Goal: Transaction & Acquisition: Obtain resource

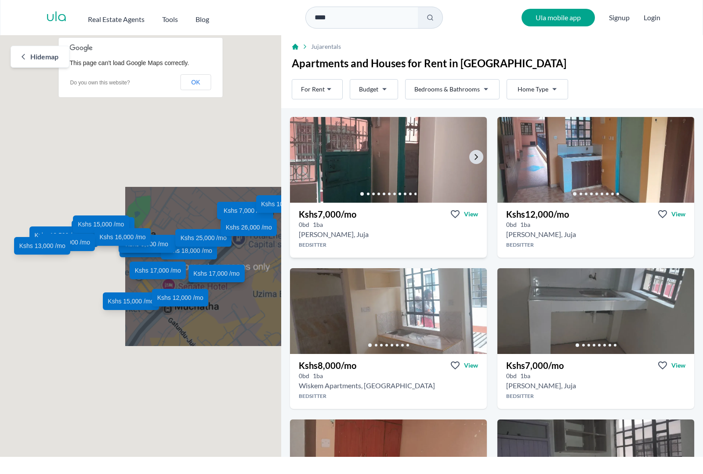
click at [420, 126] on img at bounding box center [388, 160] width 206 height 90
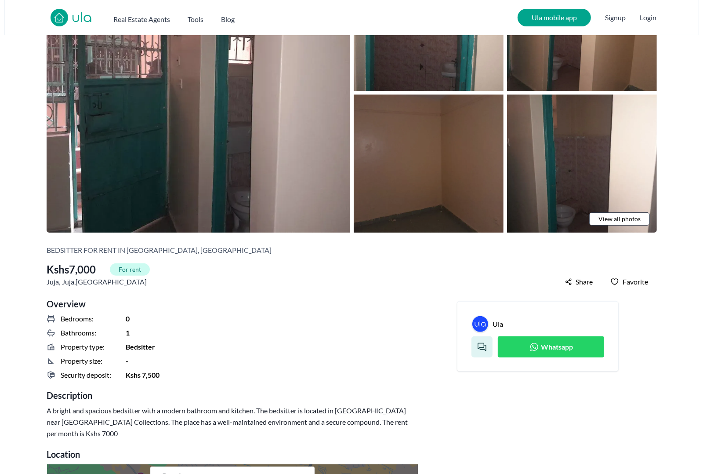
scroll to position [110, 0]
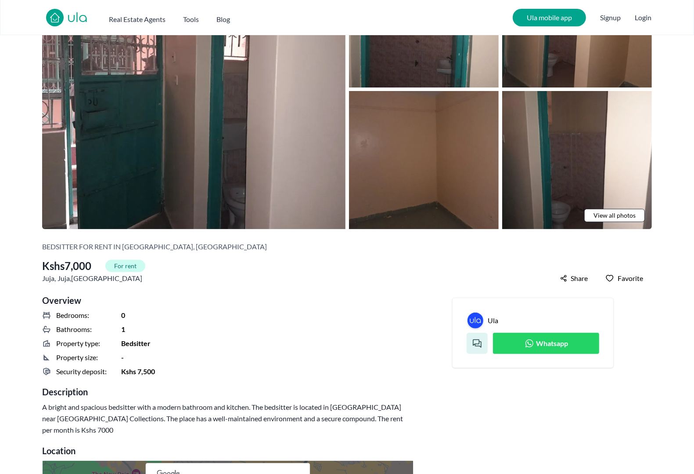
click at [628, 211] on span "View all photos" at bounding box center [615, 215] width 42 height 9
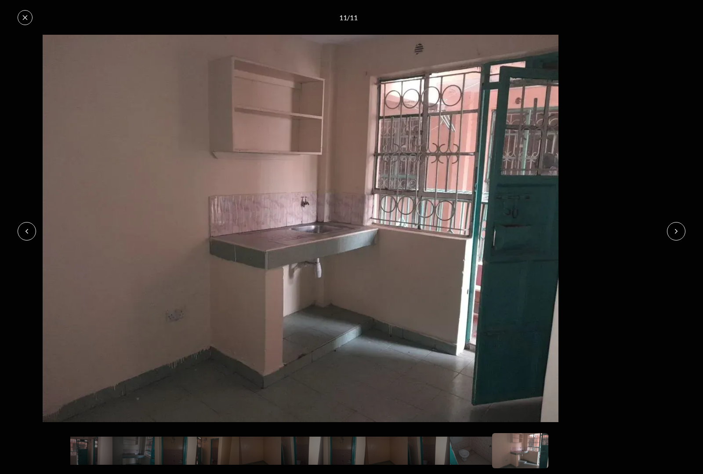
click at [643, 117] on img at bounding box center [300, 228] width 684 height 387
click at [18, 10] on button at bounding box center [25, 17] width 15 height 15
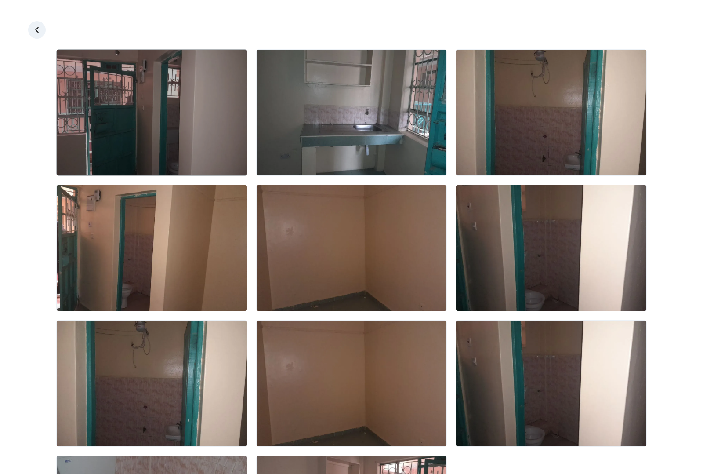
click at [138, 84] on img at bounding box center [152, 113] width 190 height 126
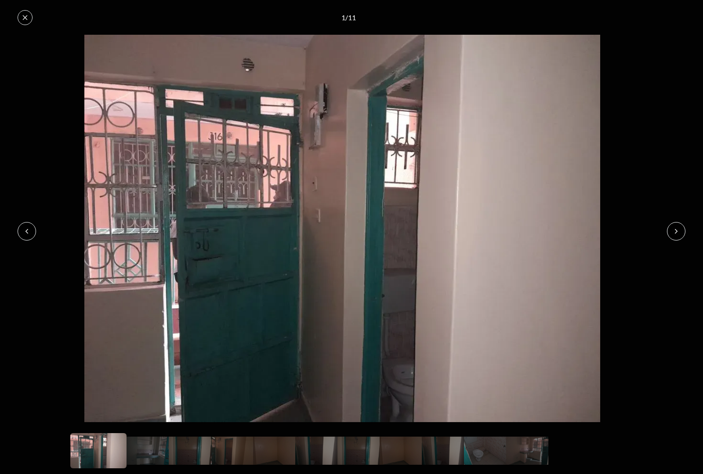
click at [23, 14] on button at bounding box center [25, 17] width 15 height 15
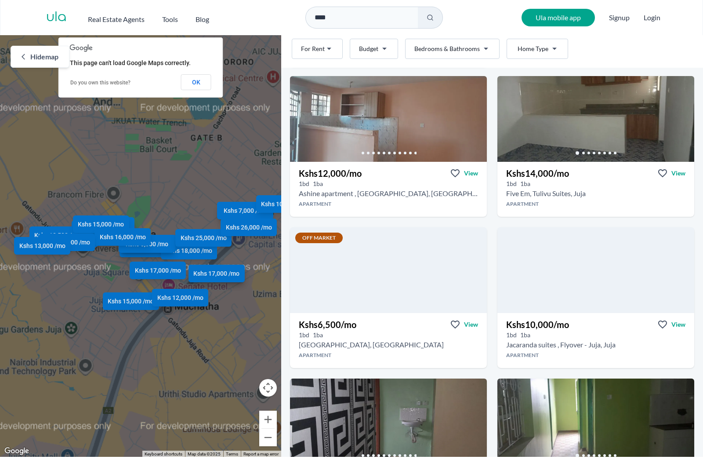
scroll to position [604, 0]
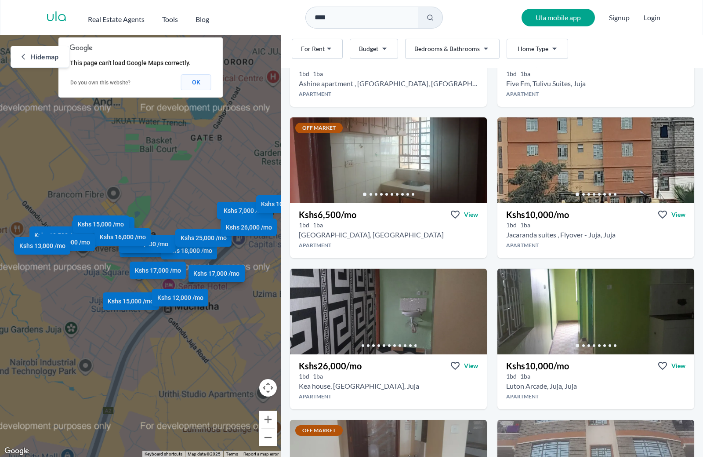
click at [197, 76] on button "OK" at bounding box center [196, 82] width 30 height 16
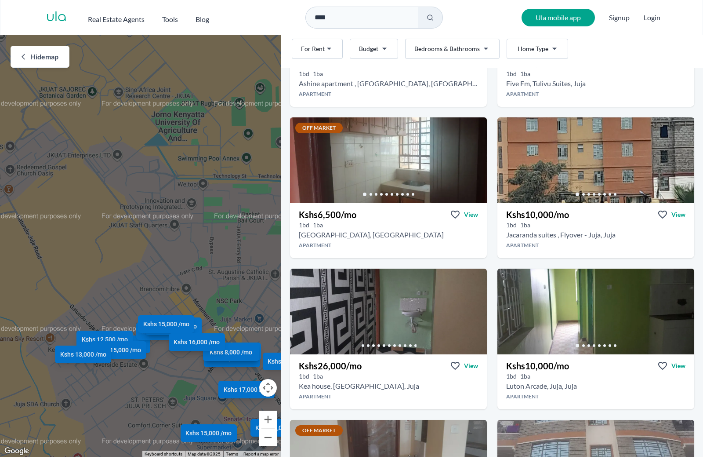
click at [33, 51] on span "Hide map" at bounding box center [44, 56] width 28 height 11
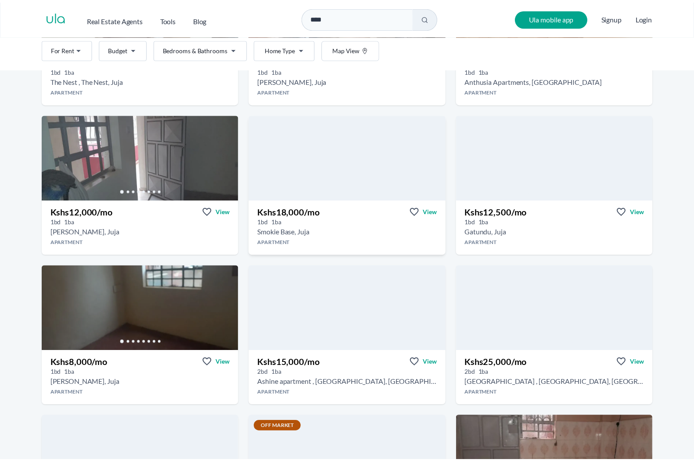
scroll to position [769, 0]
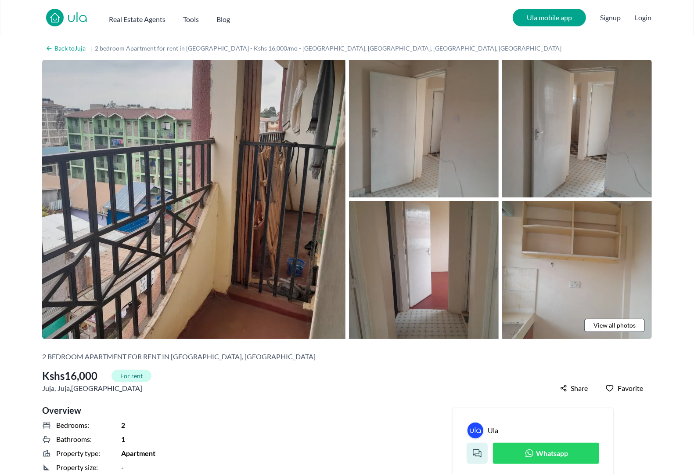
click at [244, 224] on img at bounding box center [194, 199] width 304 height 279
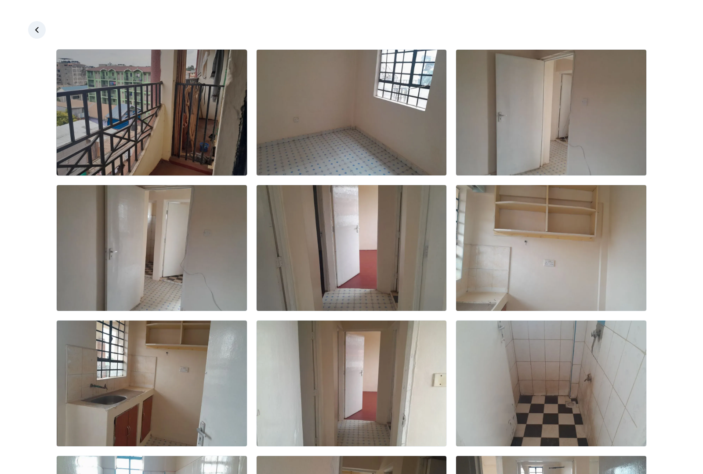
click at [181, 88] on img at bounding box center [152, 113] width 190 height 126
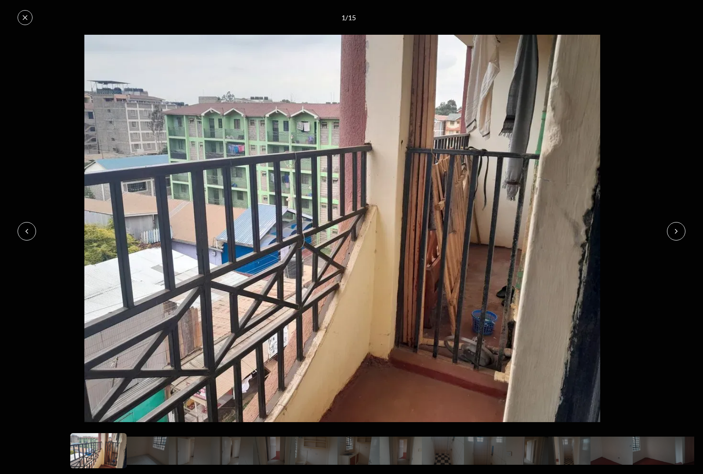
click at [680, 231] on icon at bounding box center [676, 231] width 7 height 7
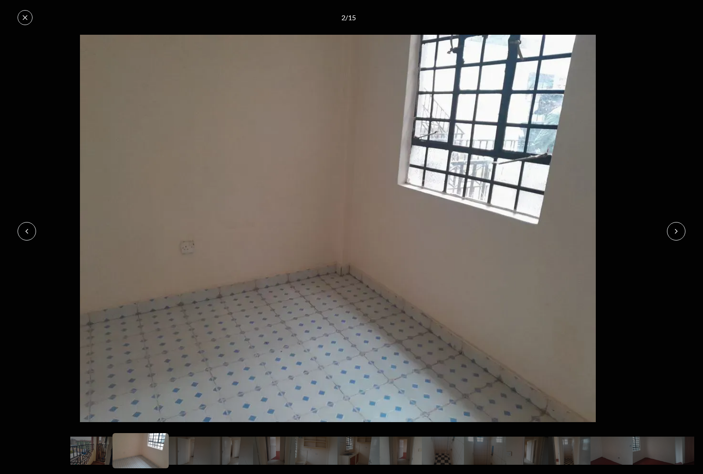
click at [680, 231] on icon at bounding box center [676, 231] width 7 height 7
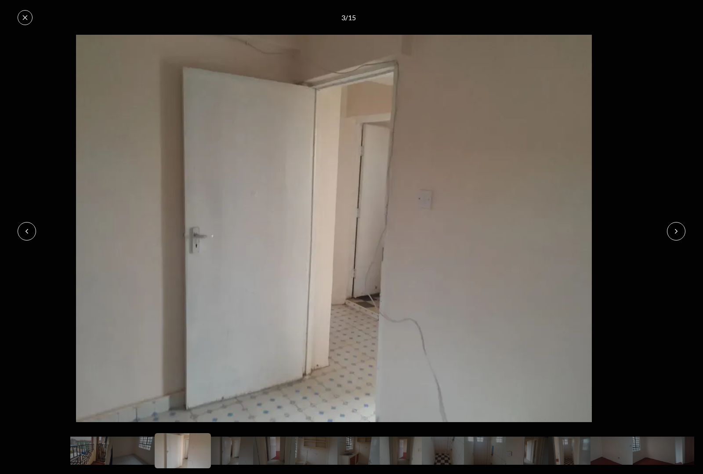
click at [377, 80] on img at bounding box center [334, 228] width 684 height 387
click at [680, 233] on icon at bounding box center [676, 231] width 7 height 7
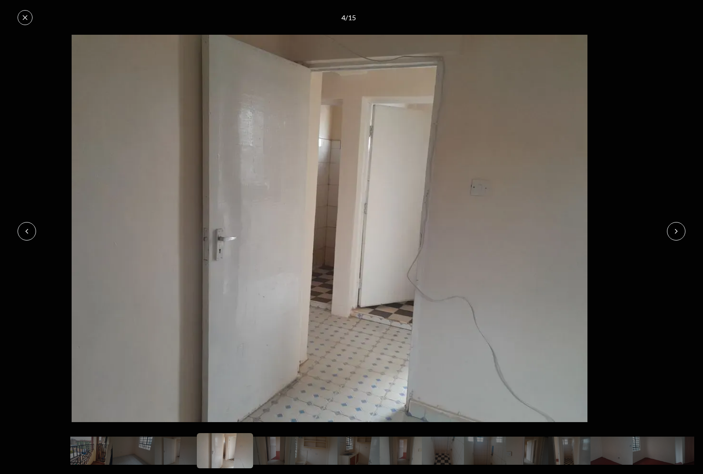
click at [680, 231] on icon at bounding box center [676, 231] width 7 height 7
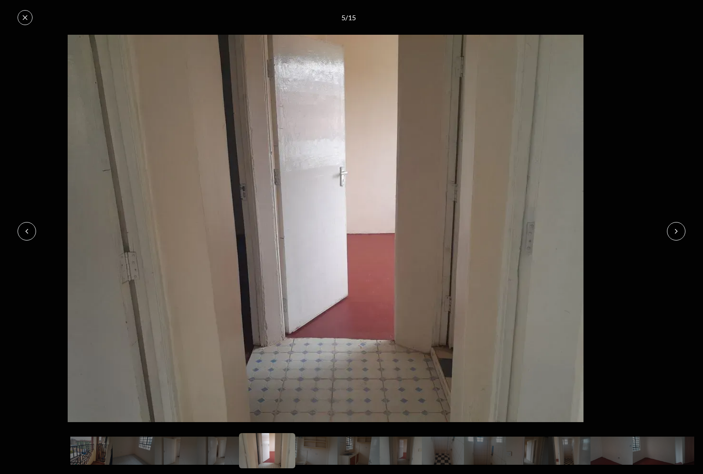
click at [680, 233] on icon at bounding box center [676, 231] width 7 height 7
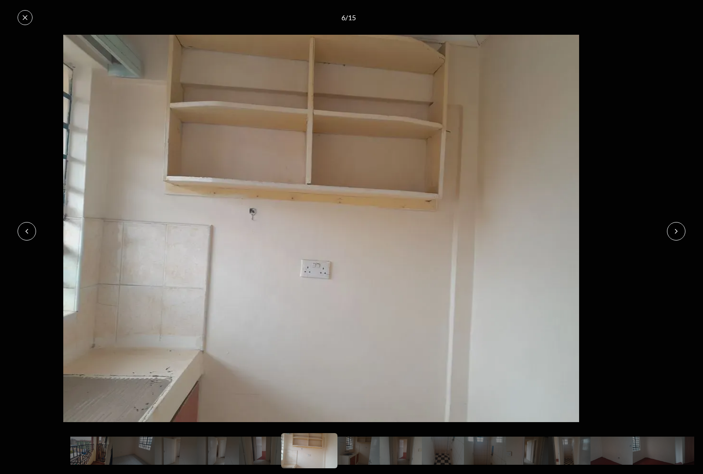
click at [677, 233] on icon at bounding box center [676, 231] width 2 height 4
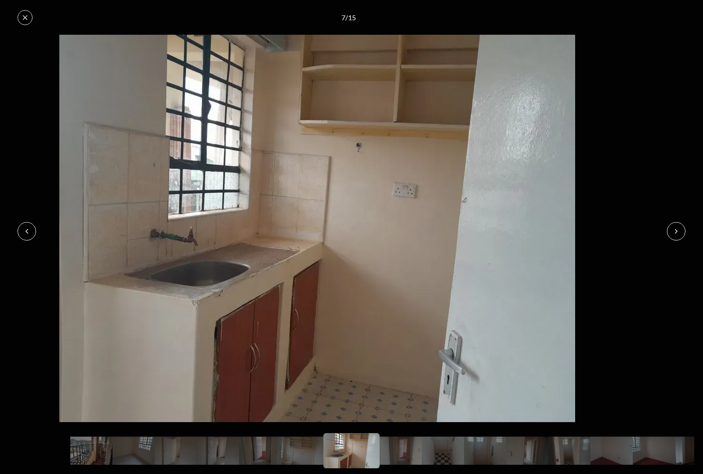
click at [680, 231] on icon at bounding box center [676, 231] width 7 height 7
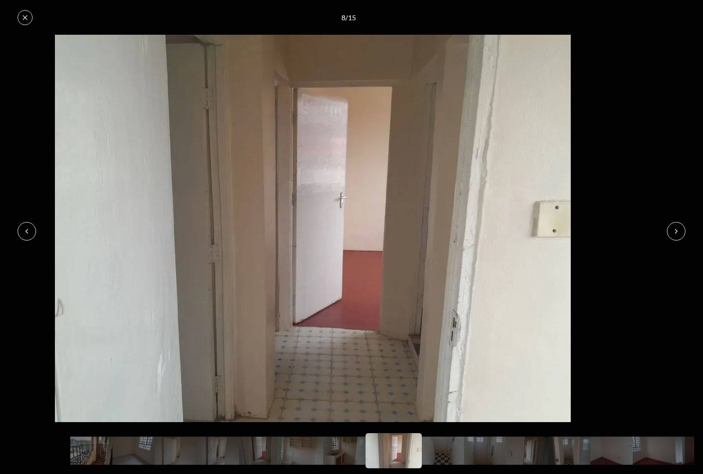
click at [680, 231] on icon at bounding box center [676, 231] width 7 height 7
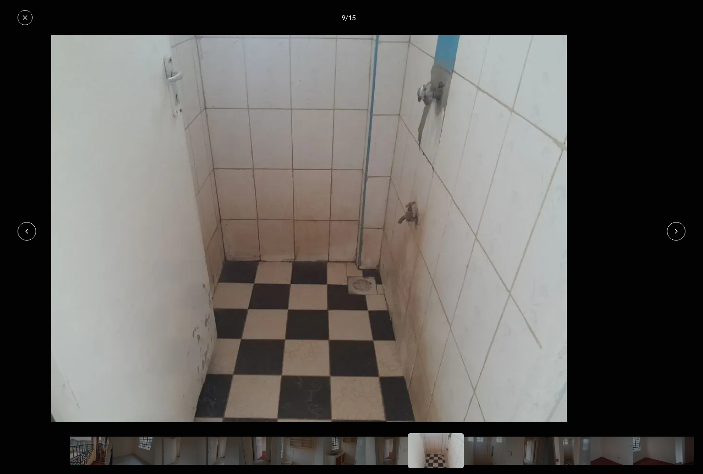
click at [680, 231] on icon at bounding box center [676, 231] width 7 height 7
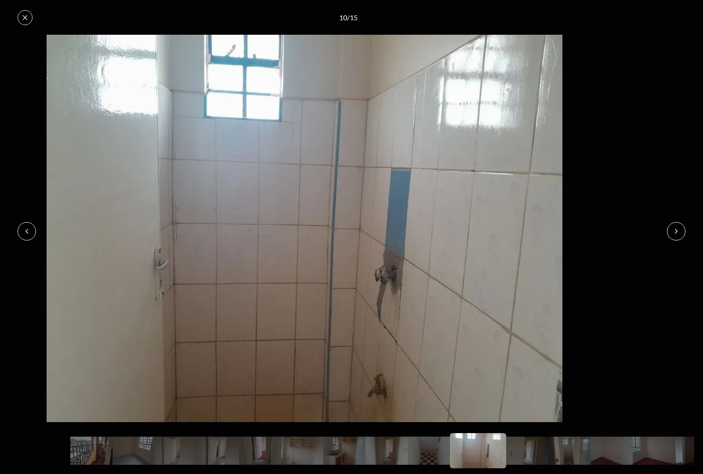
click at [23, 233] on icon at bounding box center [26, 231] width 7 height 7
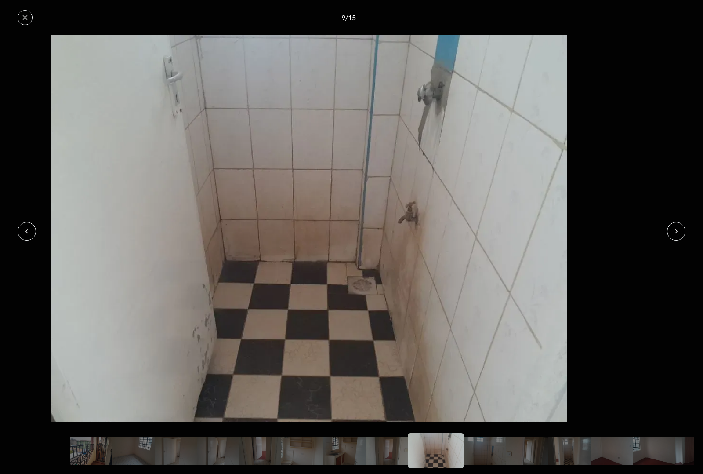
click at [684, 227] on button at bounding box center [676, 231] width 18 height 18
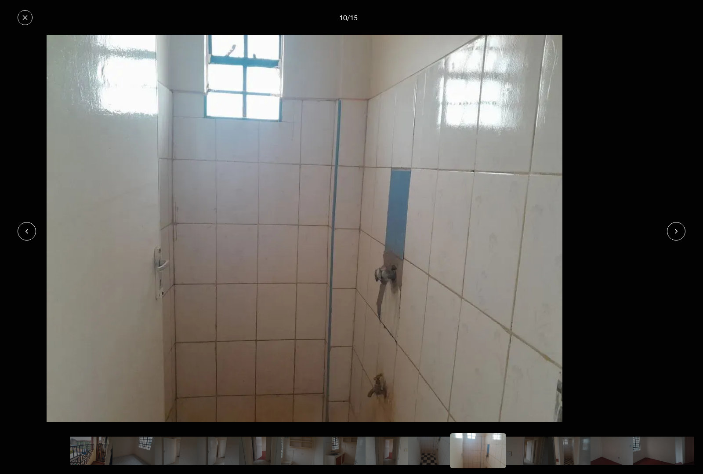
click at [684, 227] on button at bounding box center [676, 231] width 18 height 18
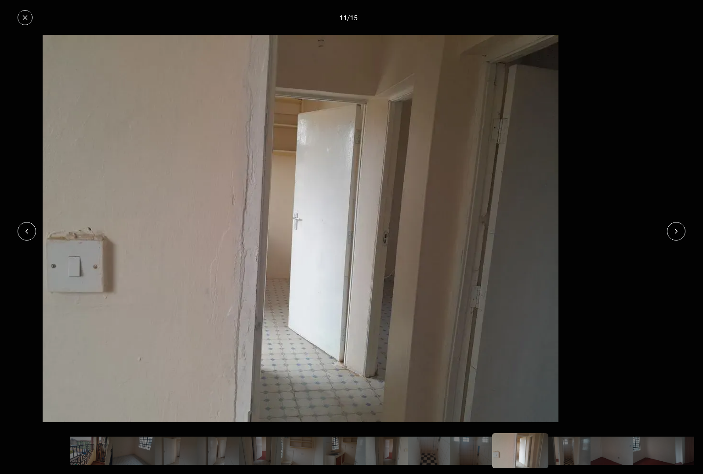
click at [684, 227] on button at bounding box center [676, 231] width 18 height 18
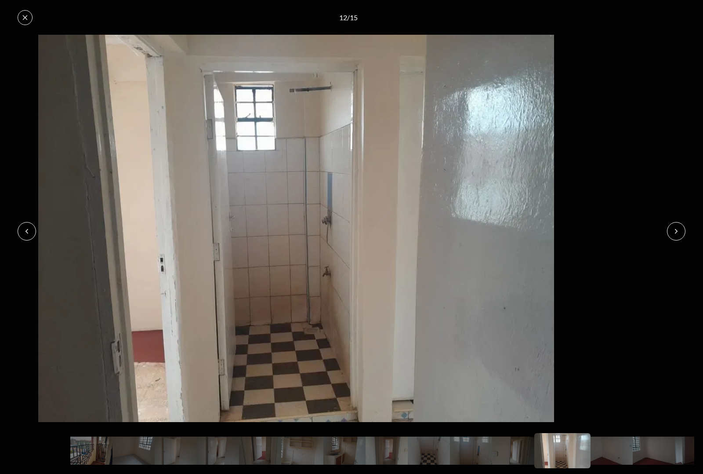
click at [684, 227] on button at bounding box center [676, 231] width 18 height 18
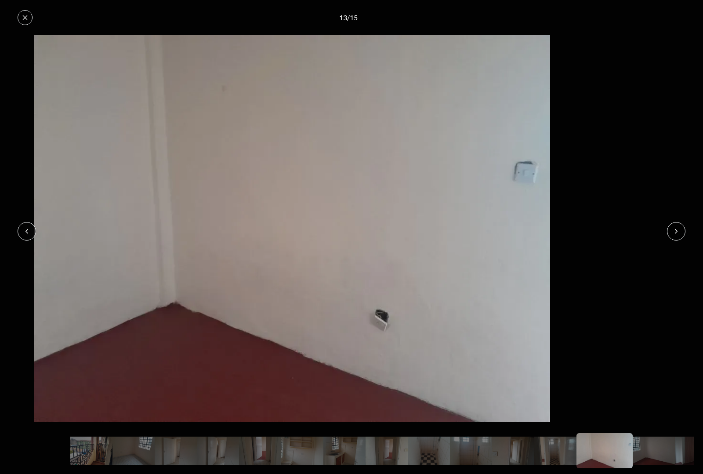
click at [684, 227] on button at bounding box center [676, 231] width 18 height 18
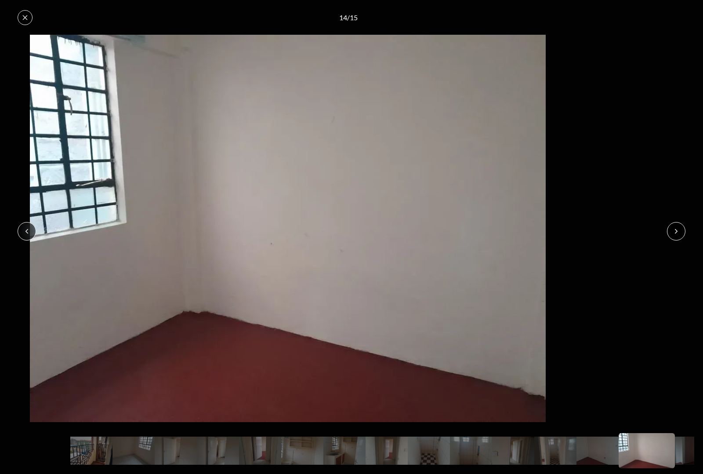
click at [684, 227] on button at bounding box center [676, 231] width 18 height 18
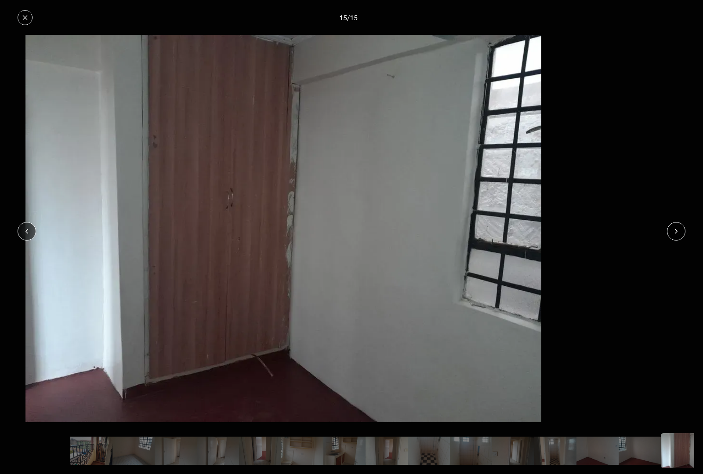
click at [684, 227] on button at bounding box center [676, 231] width 18 height 18
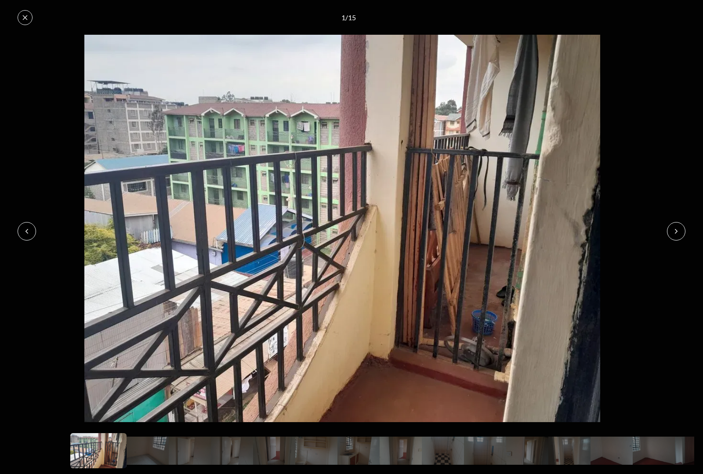
click at [684, 227] on button at bounding box center [676, 231] width 18 height 18
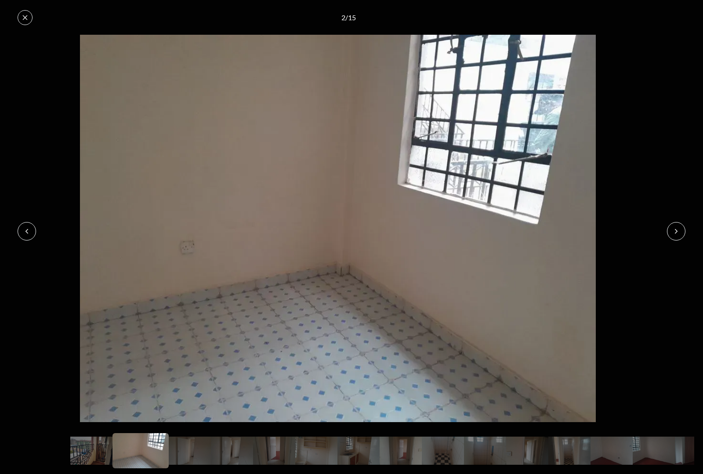
click at [684, 227] on button at bounding box center [676, 231] width 18 height 18
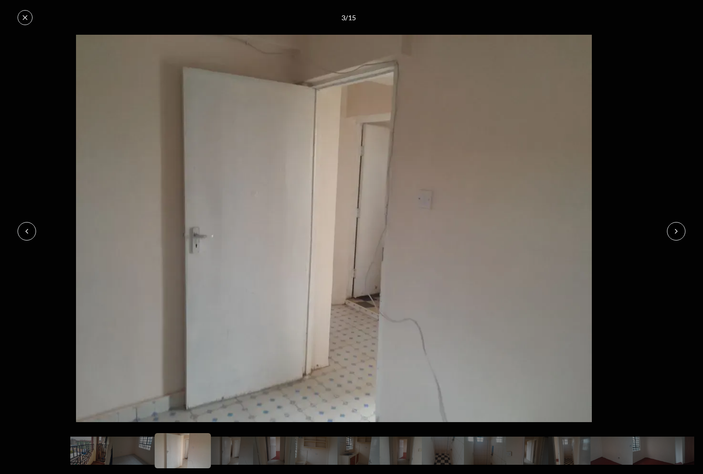
click at [684, 227] on button at bounding box center [676, 231] width 18 height 18
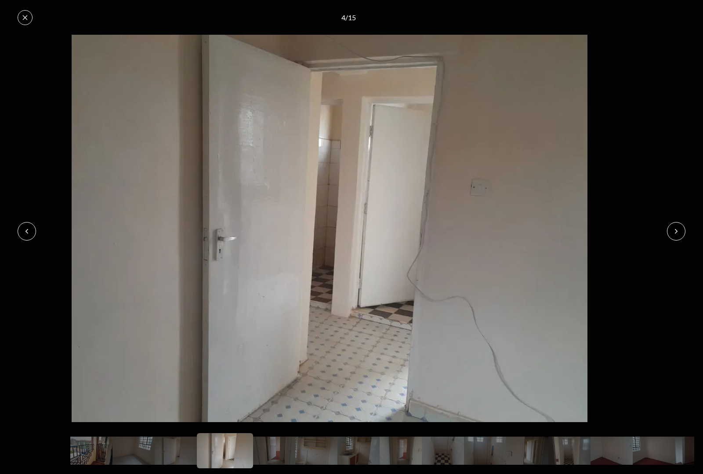
click at [684, 227] on button at bounding box center [676, 231] width 18 height 18
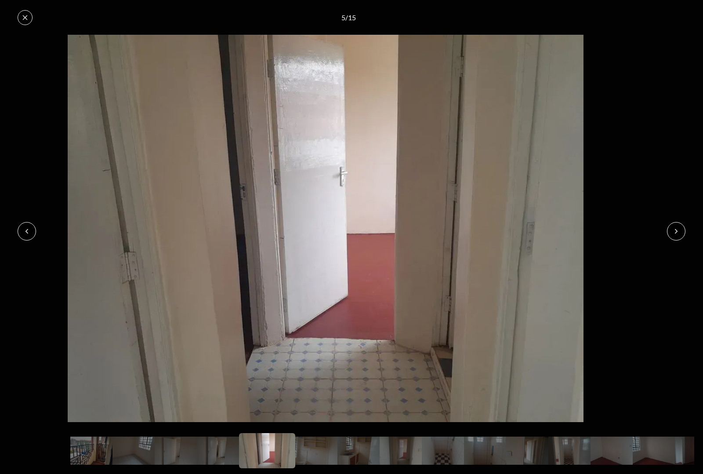
click at [684, 227] on button at bounding box center [676, 231] width 18 height 18
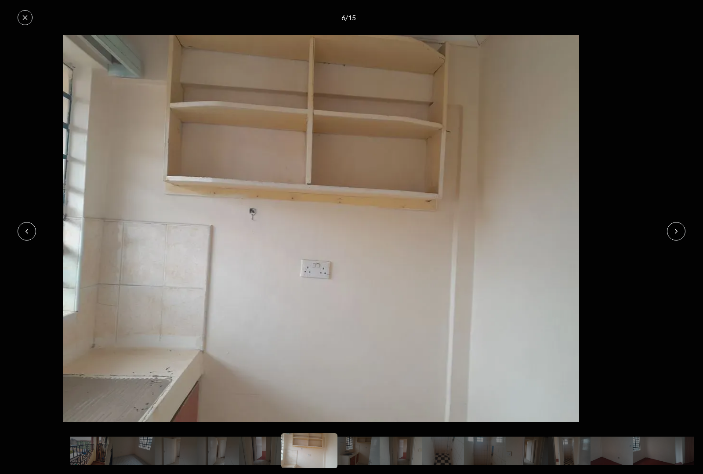
click at [684, 227] on button at bounding box center [676, 231] width 18 height 18
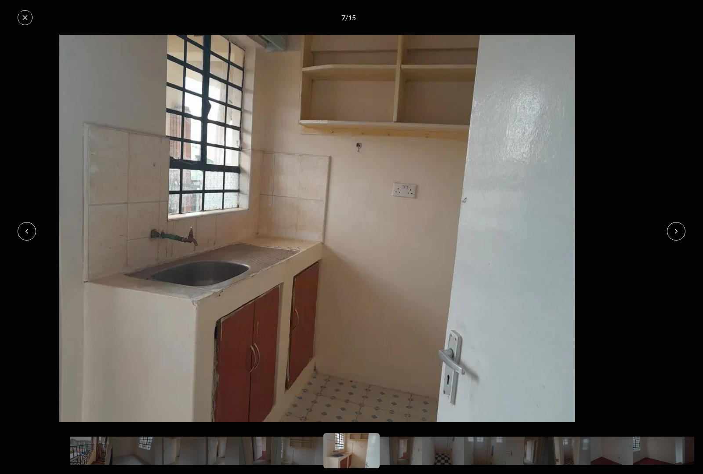
click at [684, 227] on button at bounding box center [676, 231] width 18 height 18
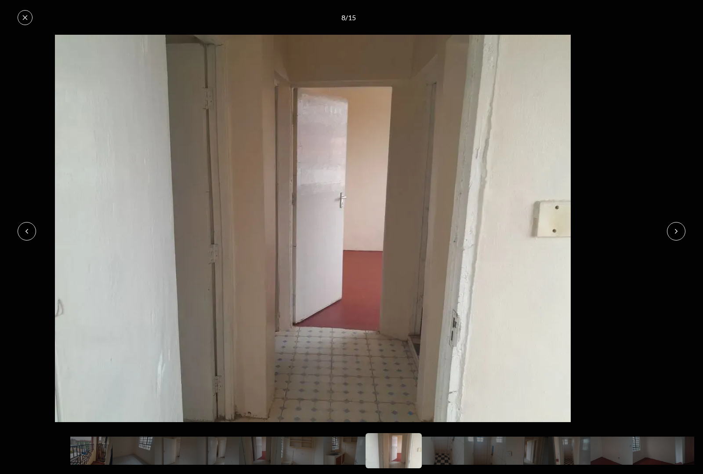
click at [684, 227] on button at bounding box center [676, 231] width 18 height 18
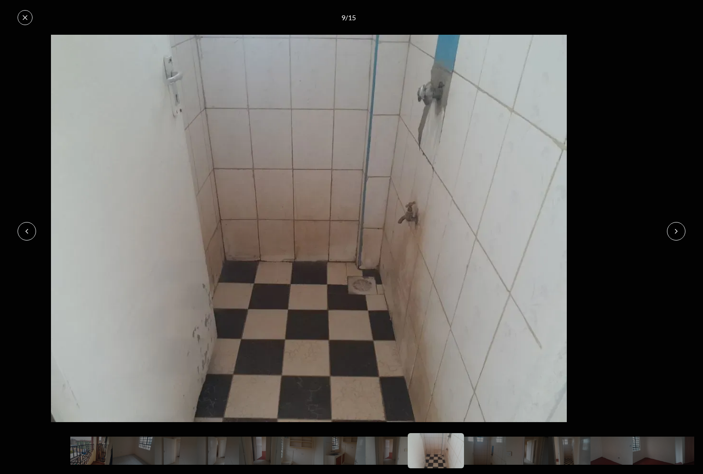
click at [684, 227] on button at bounding box center [676, 231] width 18 height 18
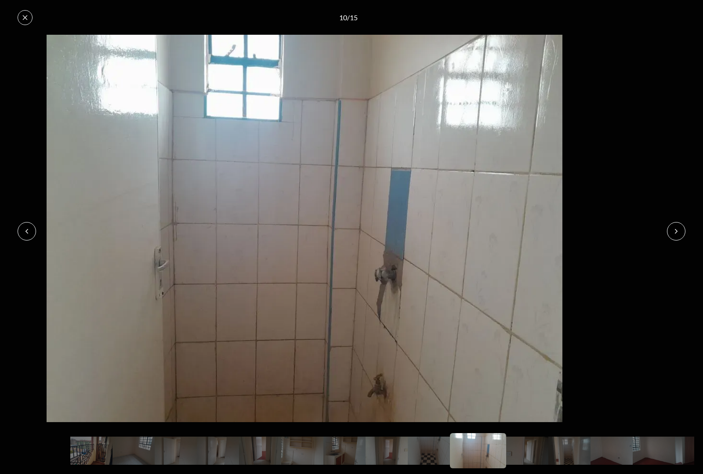
click at [684, 227] on button at bounding box center [676, 231] width 18 height 18
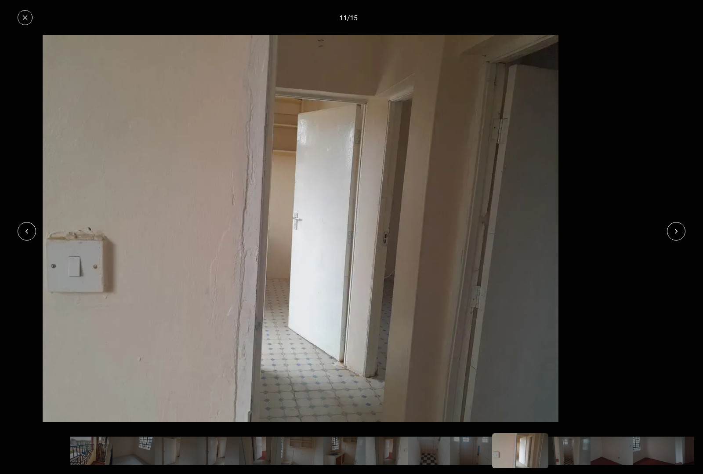
click at [684, 227] on button at bounding box center [676, 231] width 18 height 18
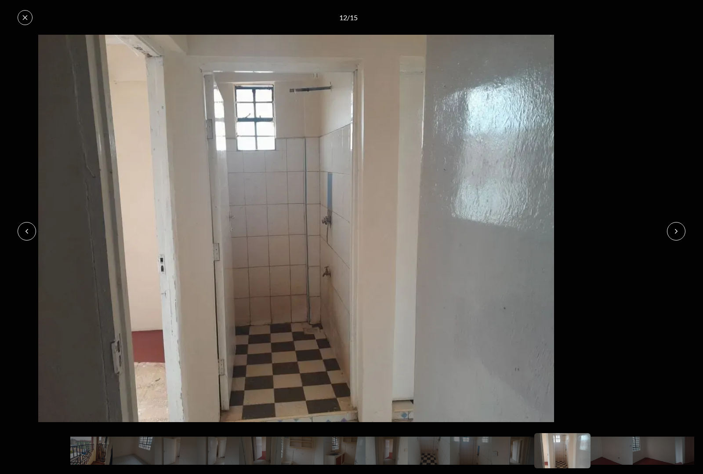
click at [684, 227] on button at bounding box center [676, 231] width 18 height 18
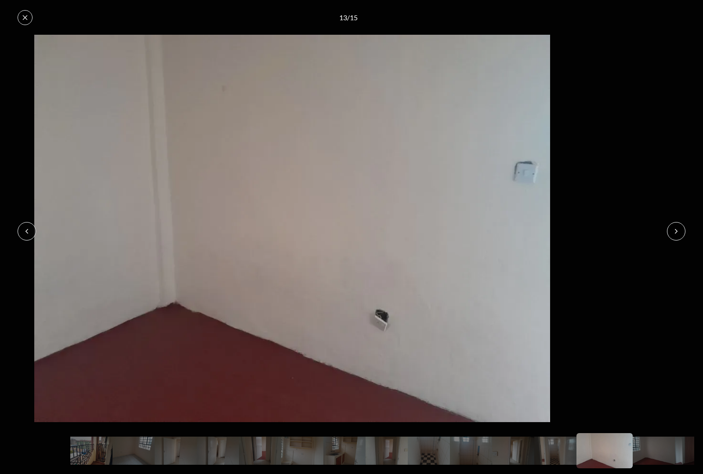
click at [684, 227] on button at bounding box center [676, 231] width 18 height 18
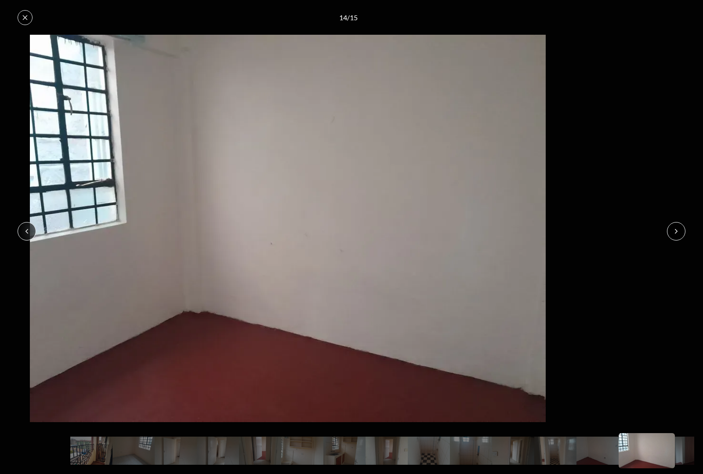
click at [684, 227] on button at bounding box center [676, 231] width 18 height 18
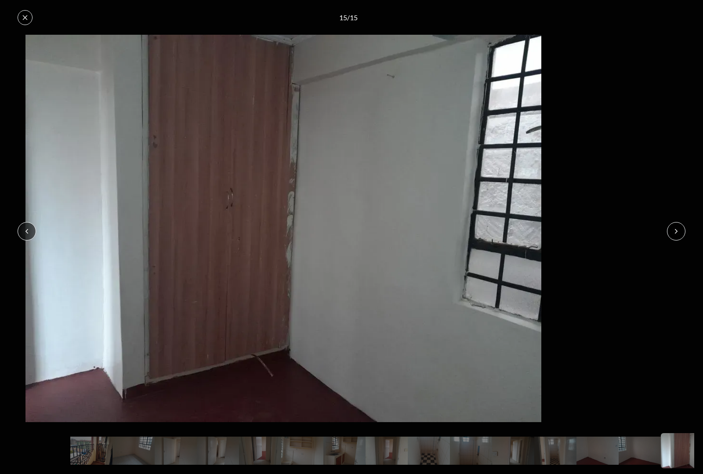
click at [22, 15] on icon at bounding box center [25, 17] width 7 height 7
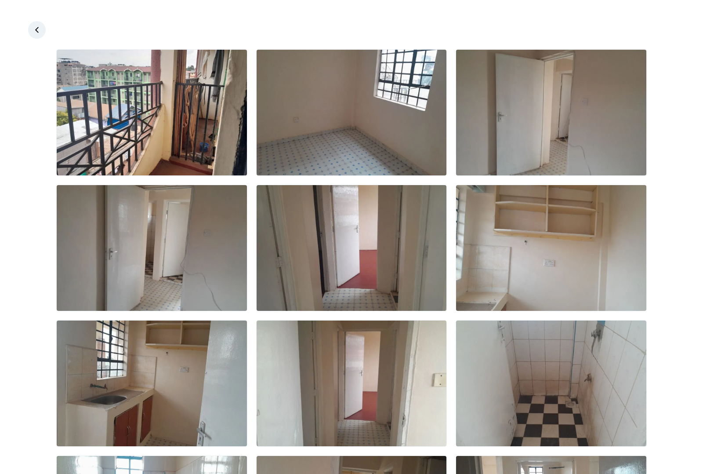
click at [33, 25] on icon at bounding box center [37, 29] width 9 height 9
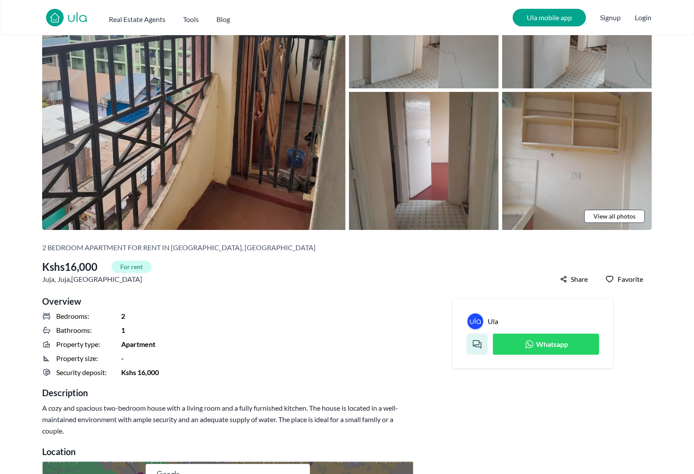
scroll to position [110, 0]
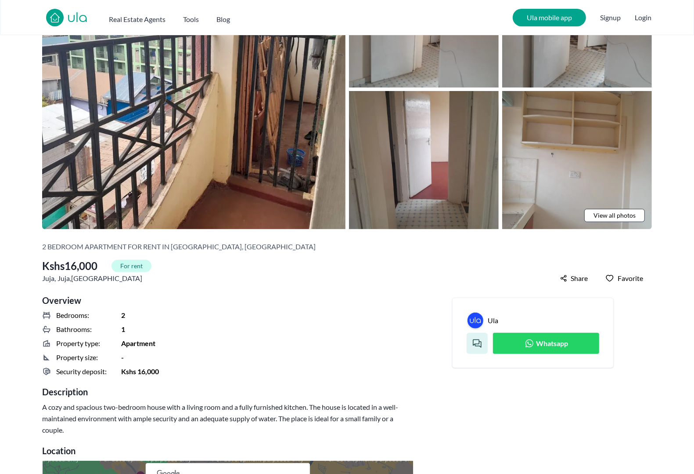
click at [56, 310] on span "Bedrooms:" at bounding box center [72, 315] width 33 height 11
drag, startPoint x: 32, startPoint y: 350, endPoint x: 73, endPoint y: 354, distance: 41.5
click at [73, 401] on h3 "A cozy and spacious two-bedroom house with a living room and a fully furnished …" at bounding box center [222, 418] width 361 height 34
drag, startPoint x: 28, startPoint y: 342, endPoint x: 167, endPoint y: 356, distance: 140.4
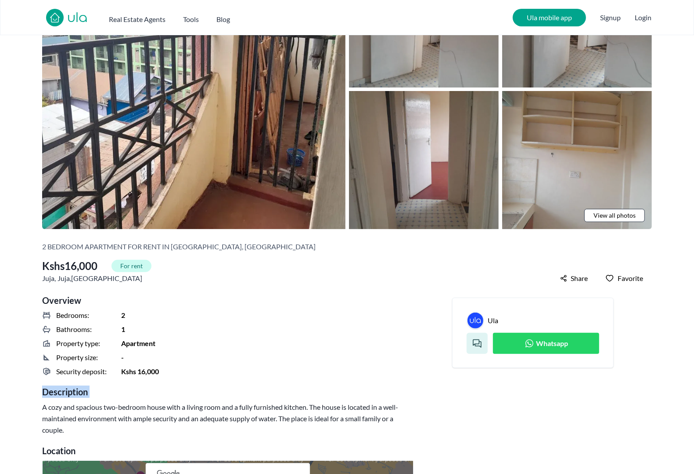
click at [167, 401] on h3 "A cozy and spacious two-bedroom house with a living room and a fully furnished …" at bounding box center [222, 418] width 361 height 34
click at [42, 385] on div "Description A cozy and spacious two-bedroom house with a living room and a full…" at bounding box center [228, 410] width 372 height 50
drag, startPoint x: 32, startPoint y: 336, endPoint x: 205, endPoint y: 358, distance: 174.4
click at [205, 385] on div "Description A cozy and spacious two-bedroom house with a living room and a full…" at bounding box center [228, 410] width 372 height 50
click at [169, 401] on h3 "A cozy and spacious two-bedroom house with a living room and a fully furnished …" at bounding box center [222, 418] width 361 height 34
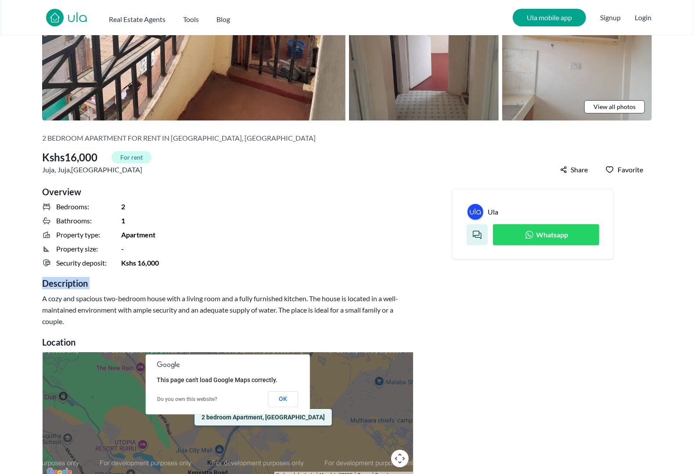
scroll to position [220, 0]
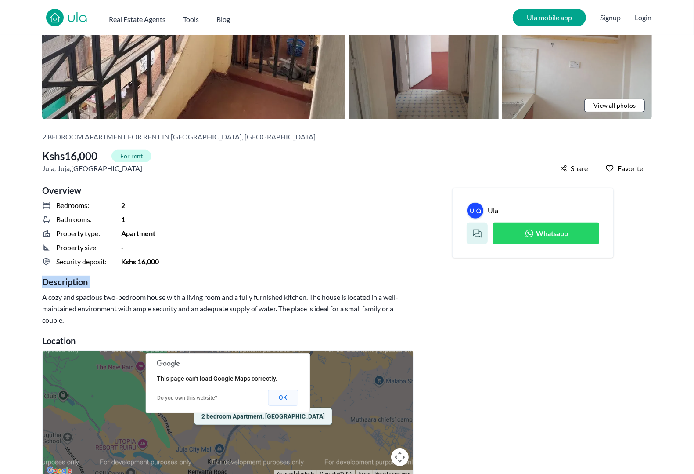
click at [289, 390] on button "OK" at bounding box center [283, 398] width 30 height 16
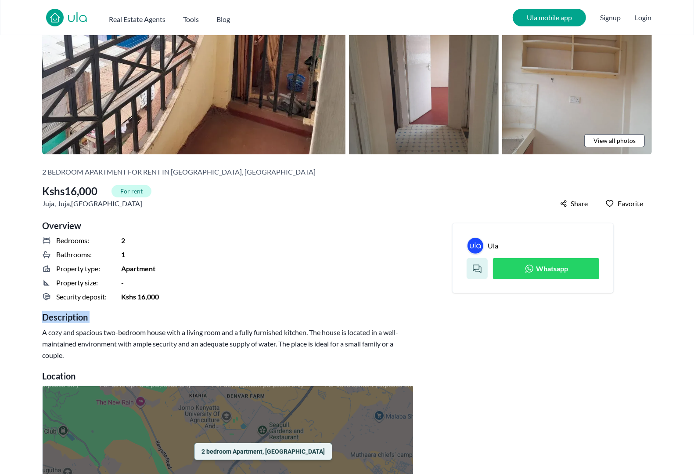
scroll to position [165, 0]
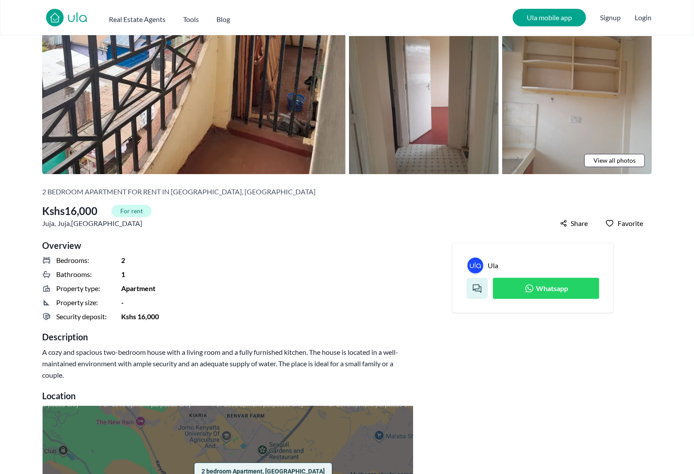
click at [293, 283] on div "Property type: Apartment" at bounding box center [228, 288] width 372 height 11
click at [488, 260] on h3 "Ula" at bounding box center [493, 265] width 11 height 11
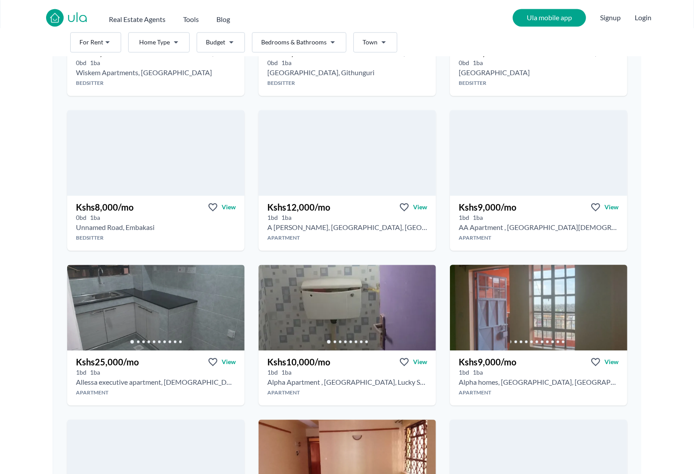
scroll to position [1373, 0]
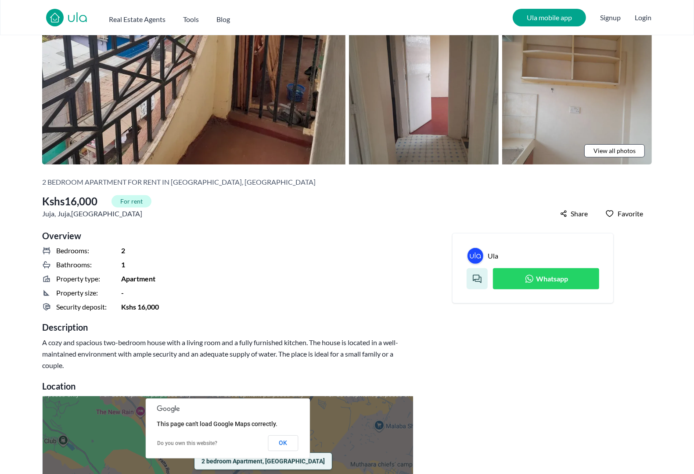
scroll to position [220, 0]
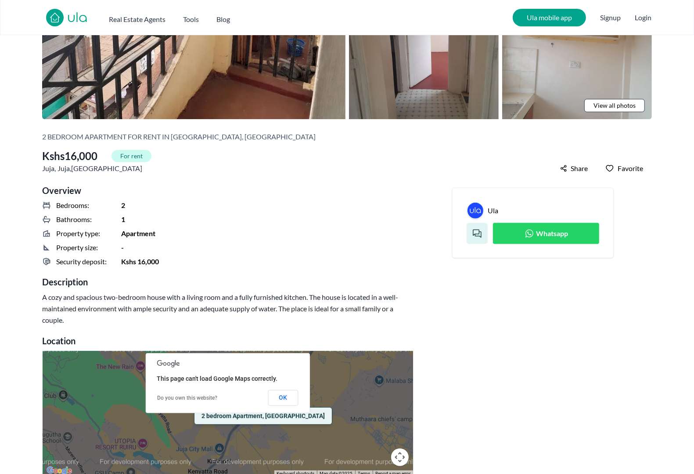
click at [537, 228] on span "Whatsapp" at bounding box center [553, 233] width 32 height 11
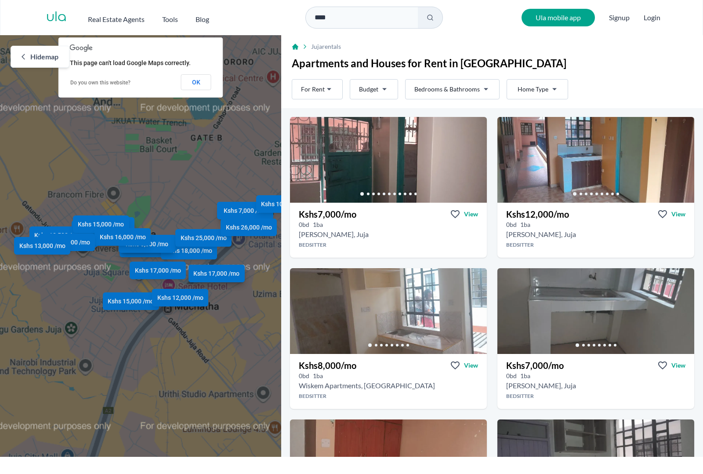
click at [40, 51] on span "Hide map" at bounding box center [44, 56] width 28 height 11
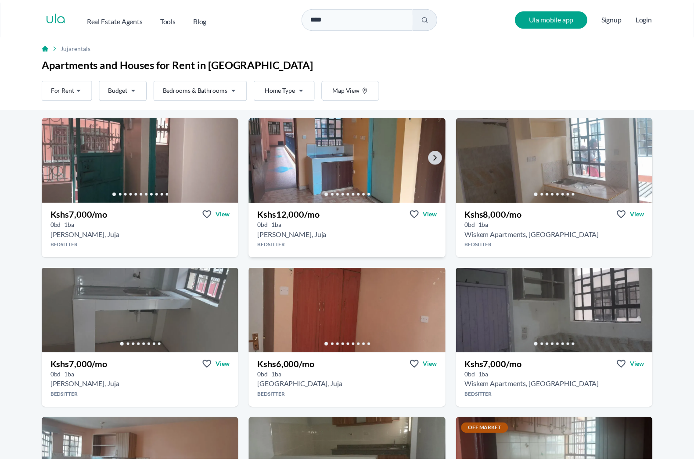
scroll to position [110, 0]
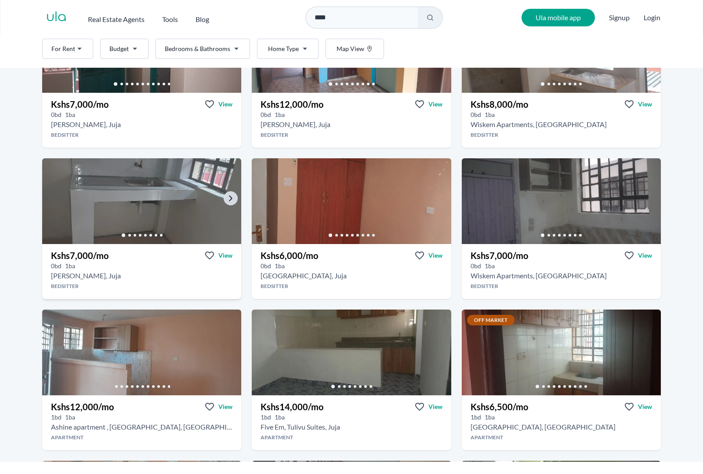
click at [157, 156] on img at bounding box center [141, 201] width 209 height 90
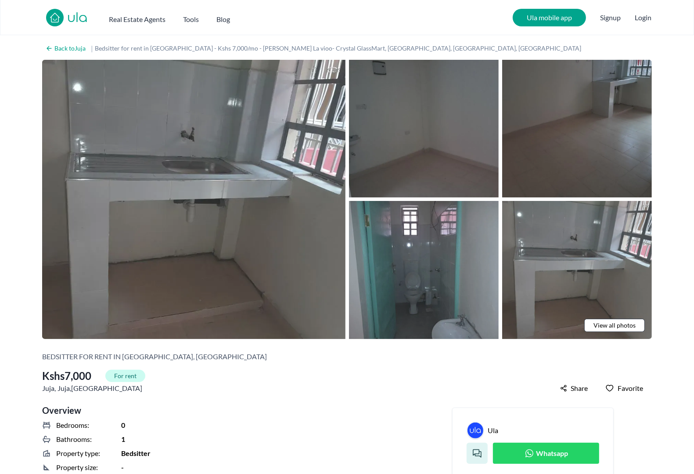
click at [537, 448] on span "Whatsapp" at bounding box center [553, 453] width 32 height 11
click at [622, 321] on span "View all photos" at bounding box center [615, 325] width 42 height 9
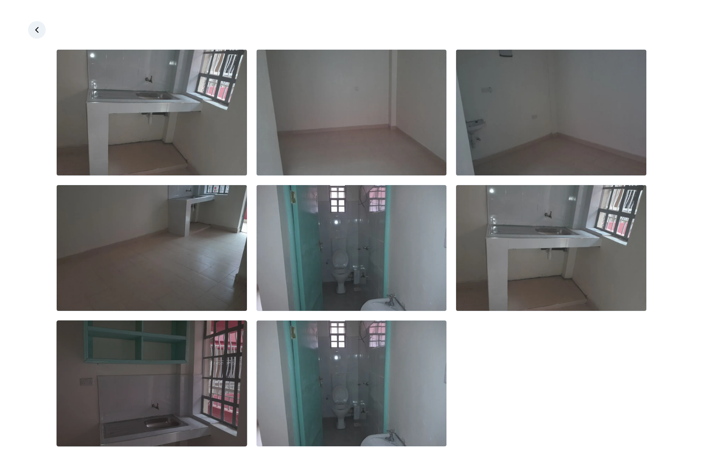
click at [181, 320] on img at bounding box center [152, 383] width 190 height 126
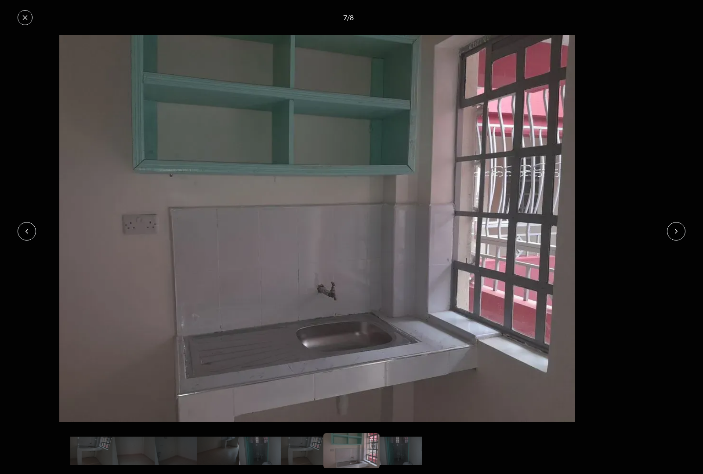
click at [678, 231] on button at bounding box center [676, 231] width 18 height 18
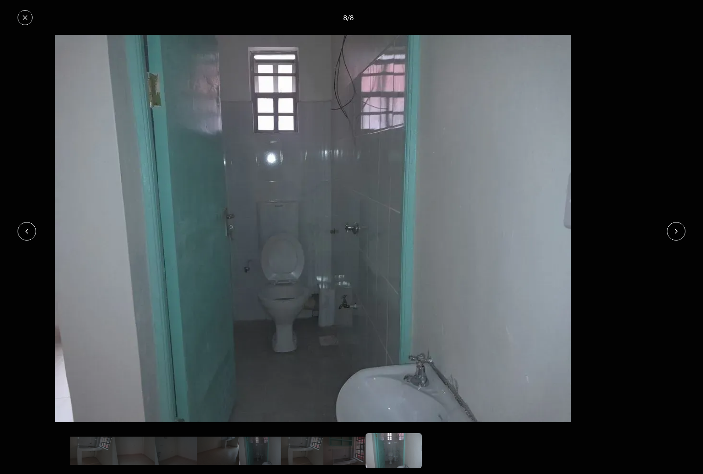
click at [679, 230] on button at bounding box center [676, 231] width 18 height 18
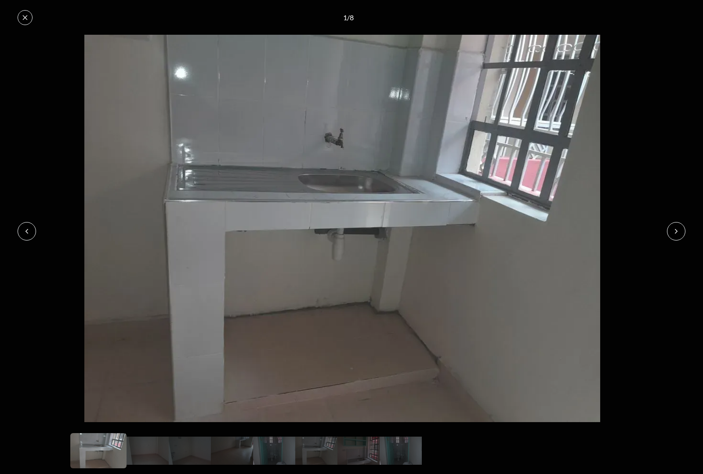
click at [680, 232] on icon at bounding box center [676, 231] width 7 height 7
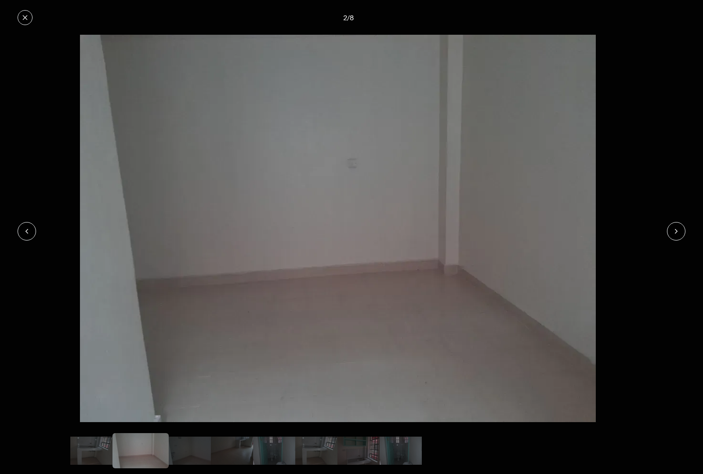
click at [680, 232] on icon at bounding box center [676, 231] width 7 height 7
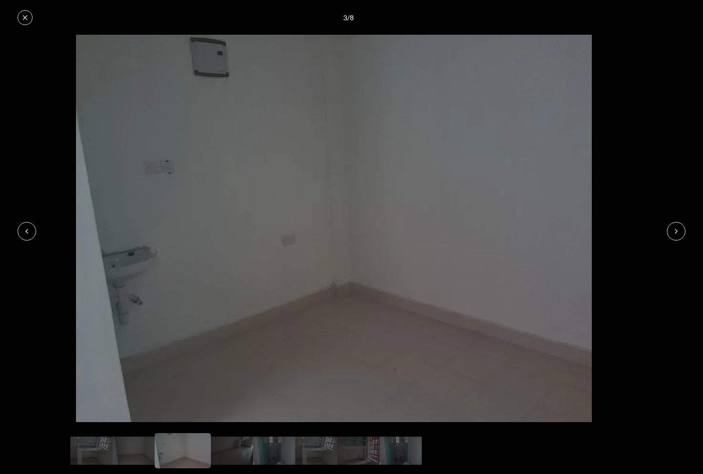
click at [680, 228] on button at bounding box center [676, 231] width 18 height 18
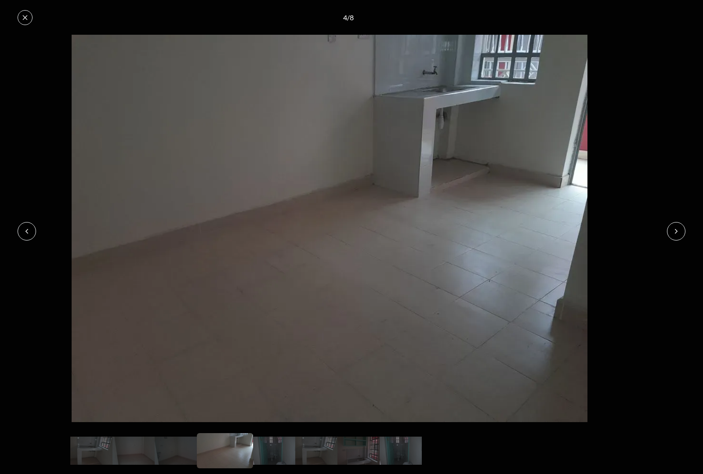
click at [684, 229] on button at bounding box center [676, 231] width 18 height 18
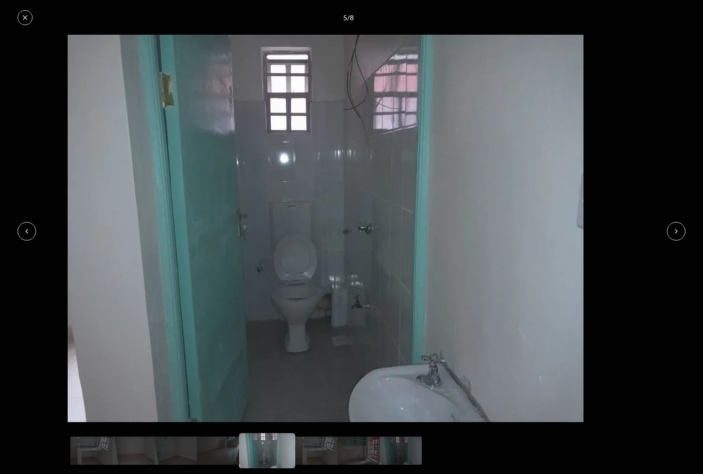
click at [684, 229] on button at bounding box center [676, 231] width 18 height 18
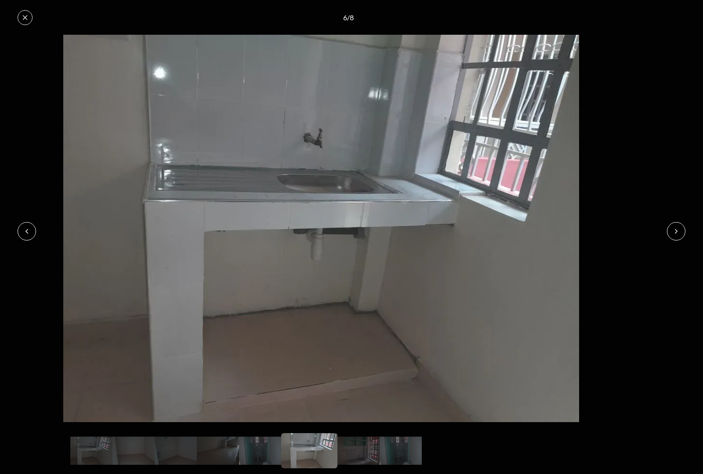
click at [684, 229] on button at bounding box center [676, 231] width 18 height 18
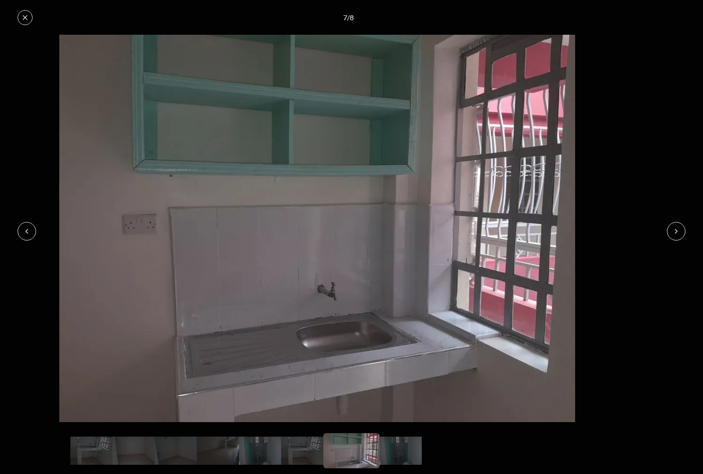
click at [659, 58] on img at bounding box center [317, 228] width 684 height 387
click at [15, 5] on div "7 / 8" at bounding box center [351, 17] width 703 height 35
click at [22, 14] on icon at bounding box center [25, 17] width 7 height 7
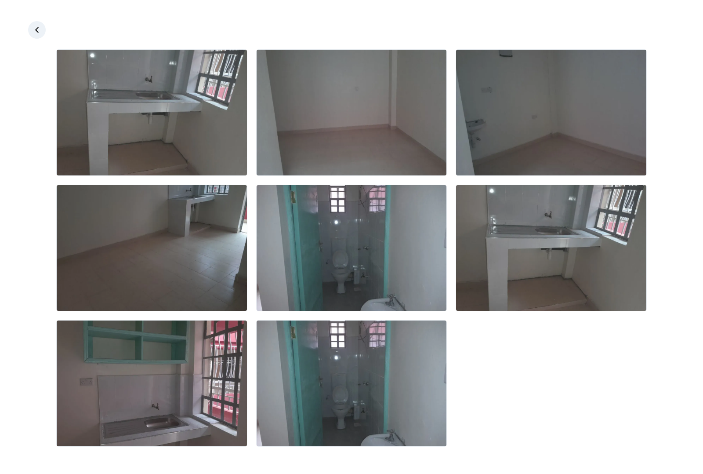
click at [31, 21] on link at bounding box center [37, 30] width 18 height 18
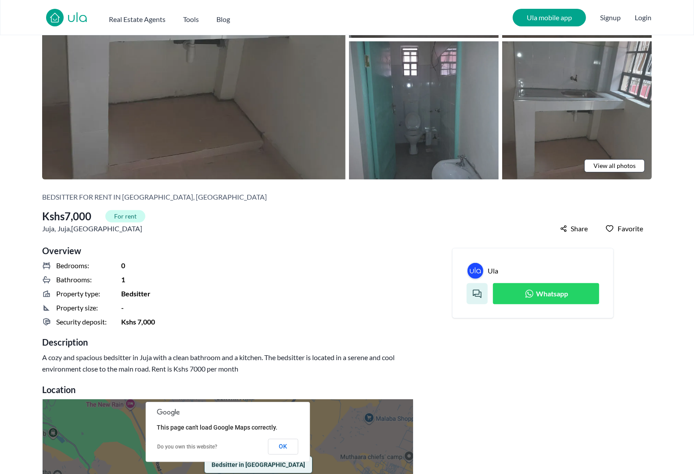
scroll to position [165, 0]
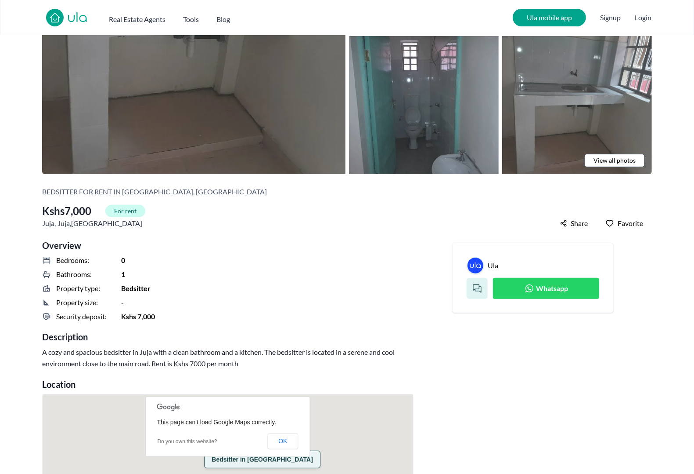
scroll to position [165, 0]
